Goal: Register for event/course

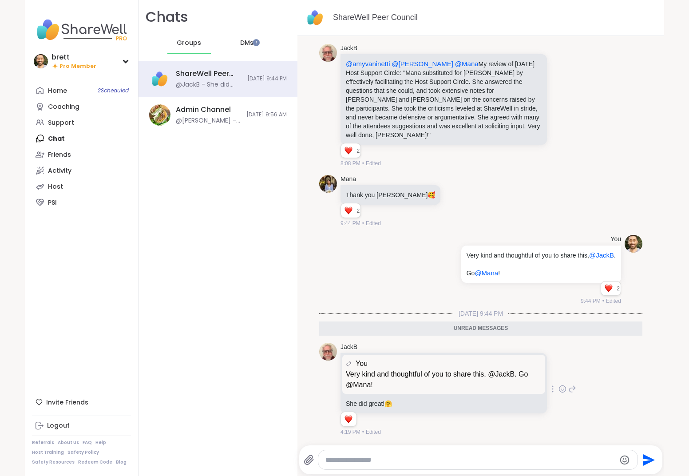
click at [562, 390] on icon at bounding box center [563, 390] width 3 height 1
click at [488, 372] on div "Select Reaction: Heart" at bounding box center [492, 375] width 8 height 8
click at [64, 405] on div "Invite Friends" at bounding box center [81, 403] width 99 height 16
click at [58, 428] on div "Logout" at bounding box center [58, 426] width 23 height 9
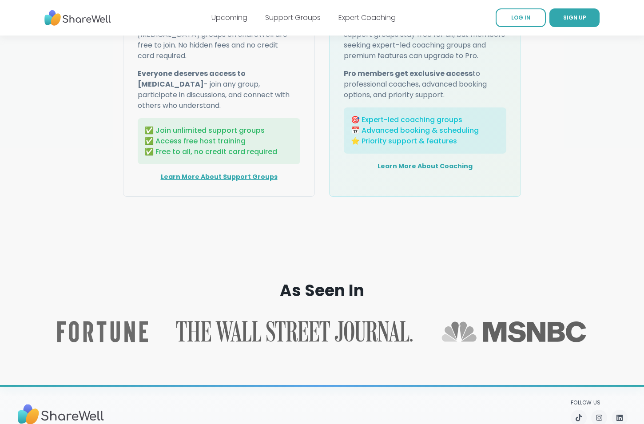
scroll to position [1166, 0]
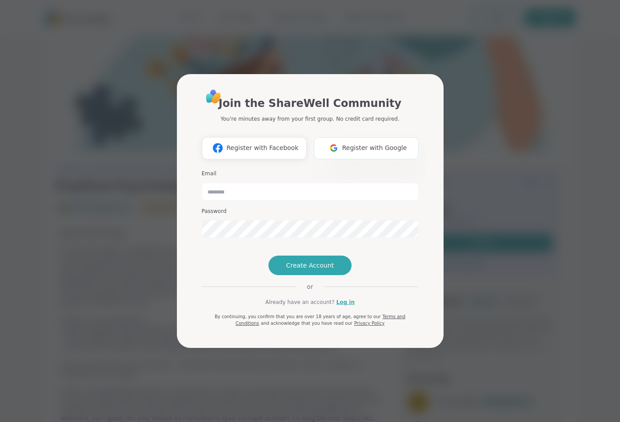
click at [352, 137] on button "Register with Google" at bounding box center [366, 148] width 105 height 22
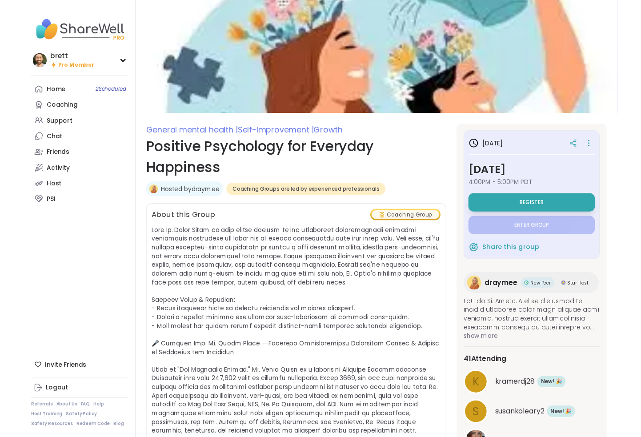
scroll to position [2, 0]
